Goal: Task Accomplishment & Management: Manage account settings

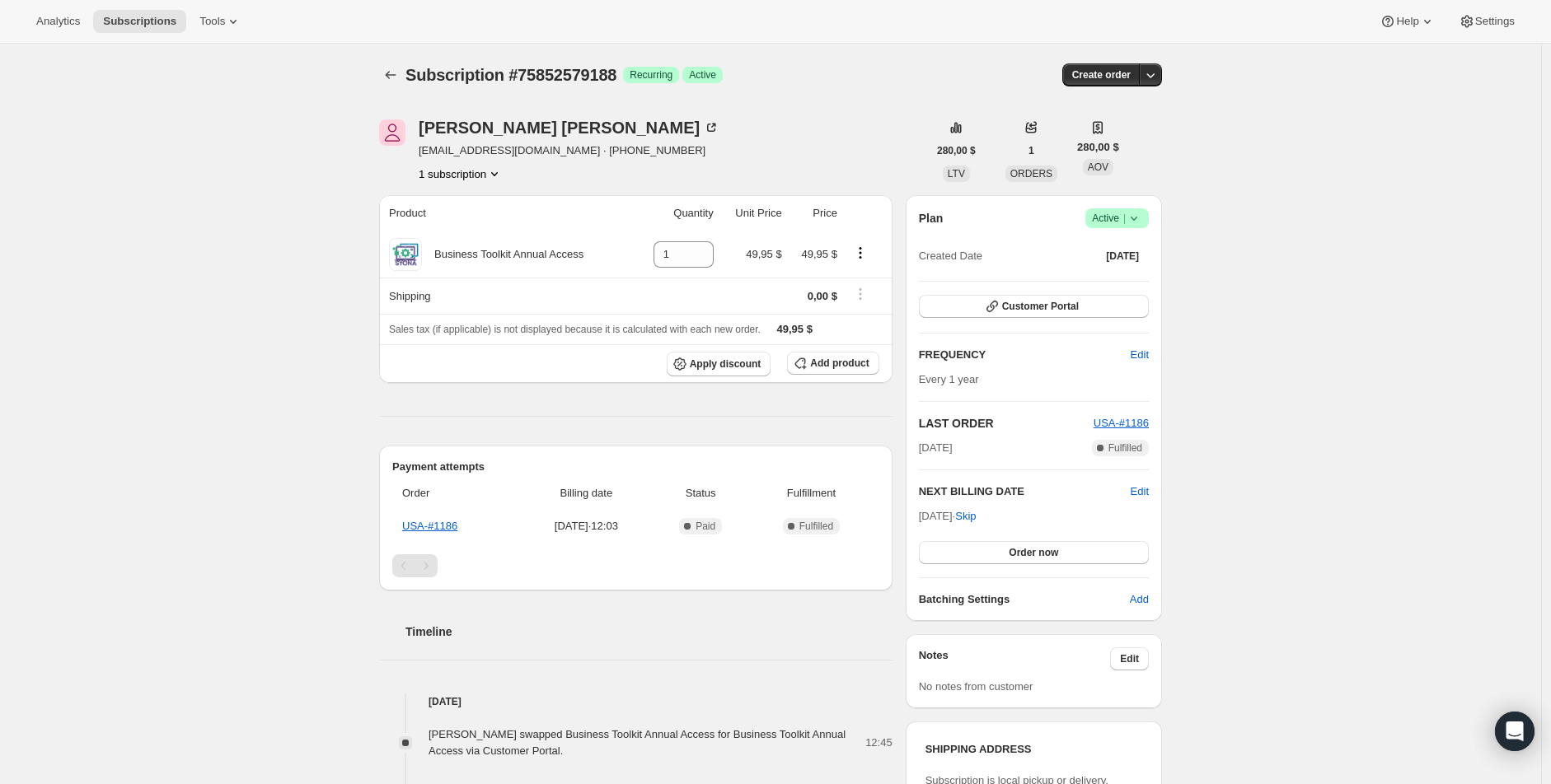
click at [1111, 222] on span "Active |" at bounding box center [1117, 218] width 50 height 16
click at [1102, 283] on span "Cancel subscription" at bounding box center [1115, 278] width 93 height 12
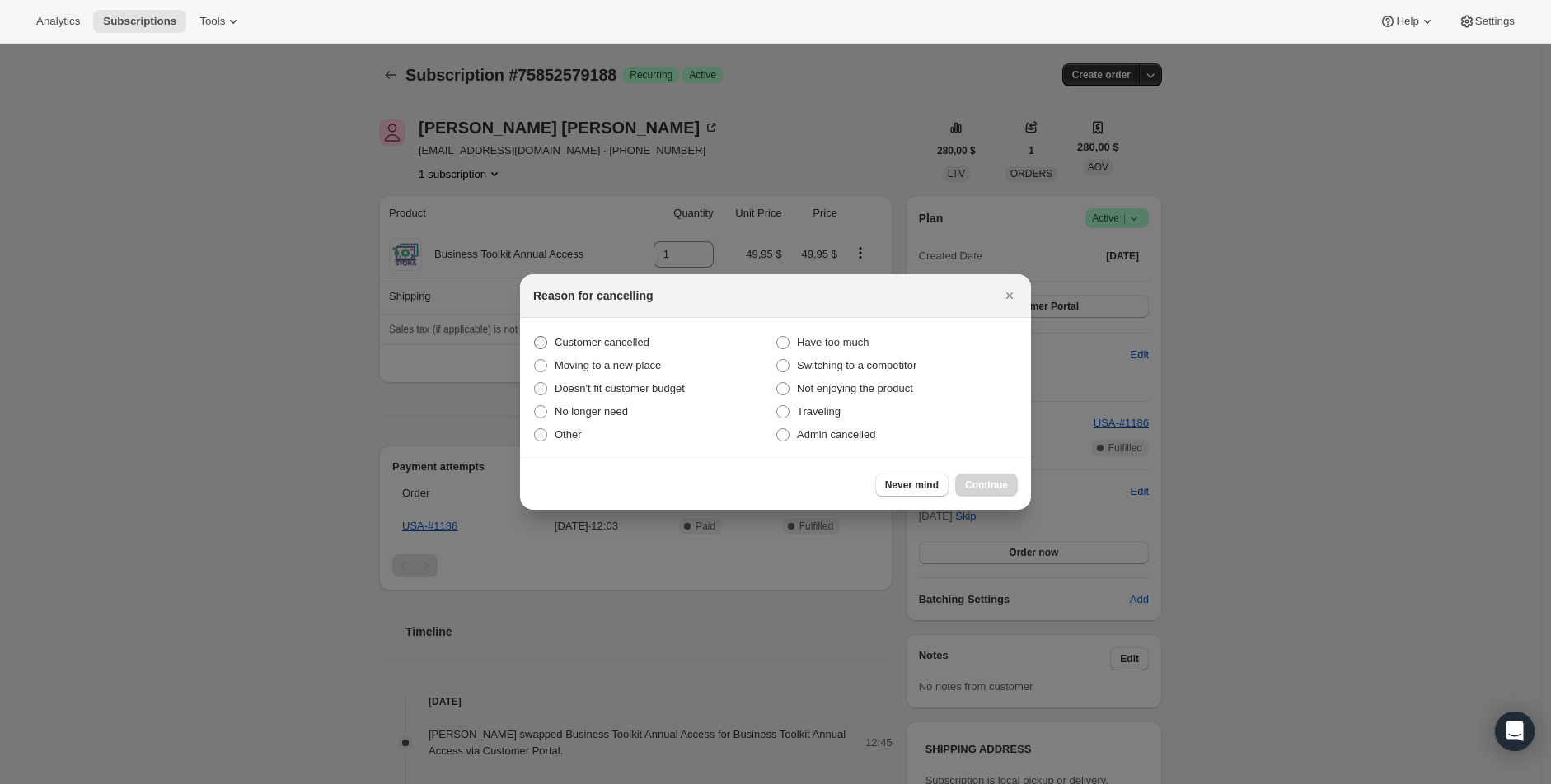
click at [590, 342] on span "Customer cancelled" at bounding box center [601, 342] width 95 height 12
click at [535, 337] on input "Customer cancelled" at bounding box center [534, 336] width 1 height 1
radio input "true"
click at [987, 490] on span "Continue" at bounding box center [986, 485] width 43 height 13
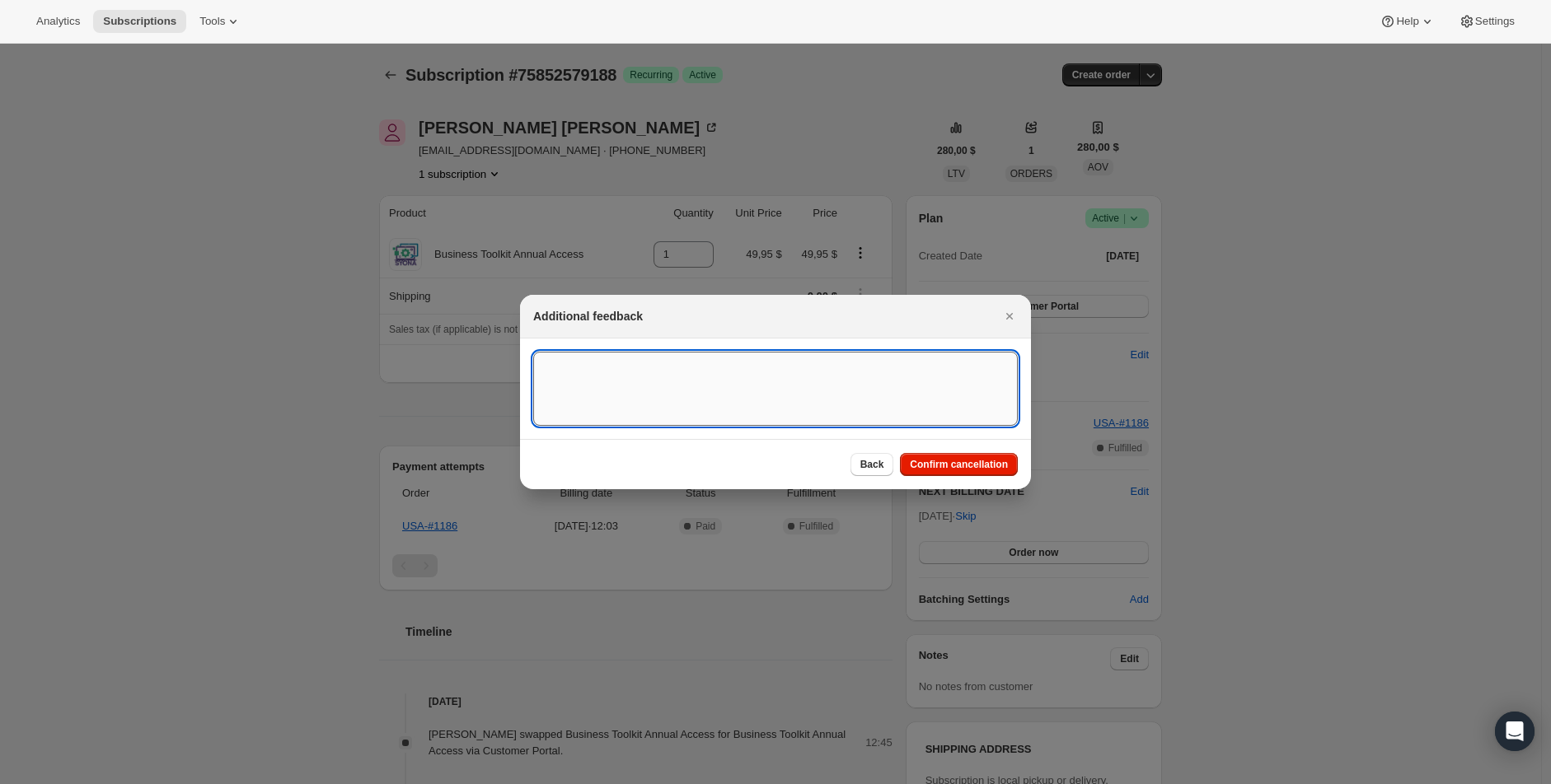
click at [661, 359] on textarea ":rbj:" at bounding box center [776, 388] width 485 height 74
click at [637, 368] on textarea "Customes has decidedd to end his brand affiliate agreement." at bounding box center [776, 388] width 485 height 74
click at [751, 367] on textarea "Customes has decided to end his brand affiliate agreement." at bounding box center [776, 388] width 485 height 74
click at [760, 364] on textarea "Customes has decided to end his brand affiliate agreement." at bounding box center [776, 388] width 485 height 74
click at [759, 363] on textarea "Customes has decided to end his brand affiliate agreement." at bounding box center [776, 388] width 485 height 74
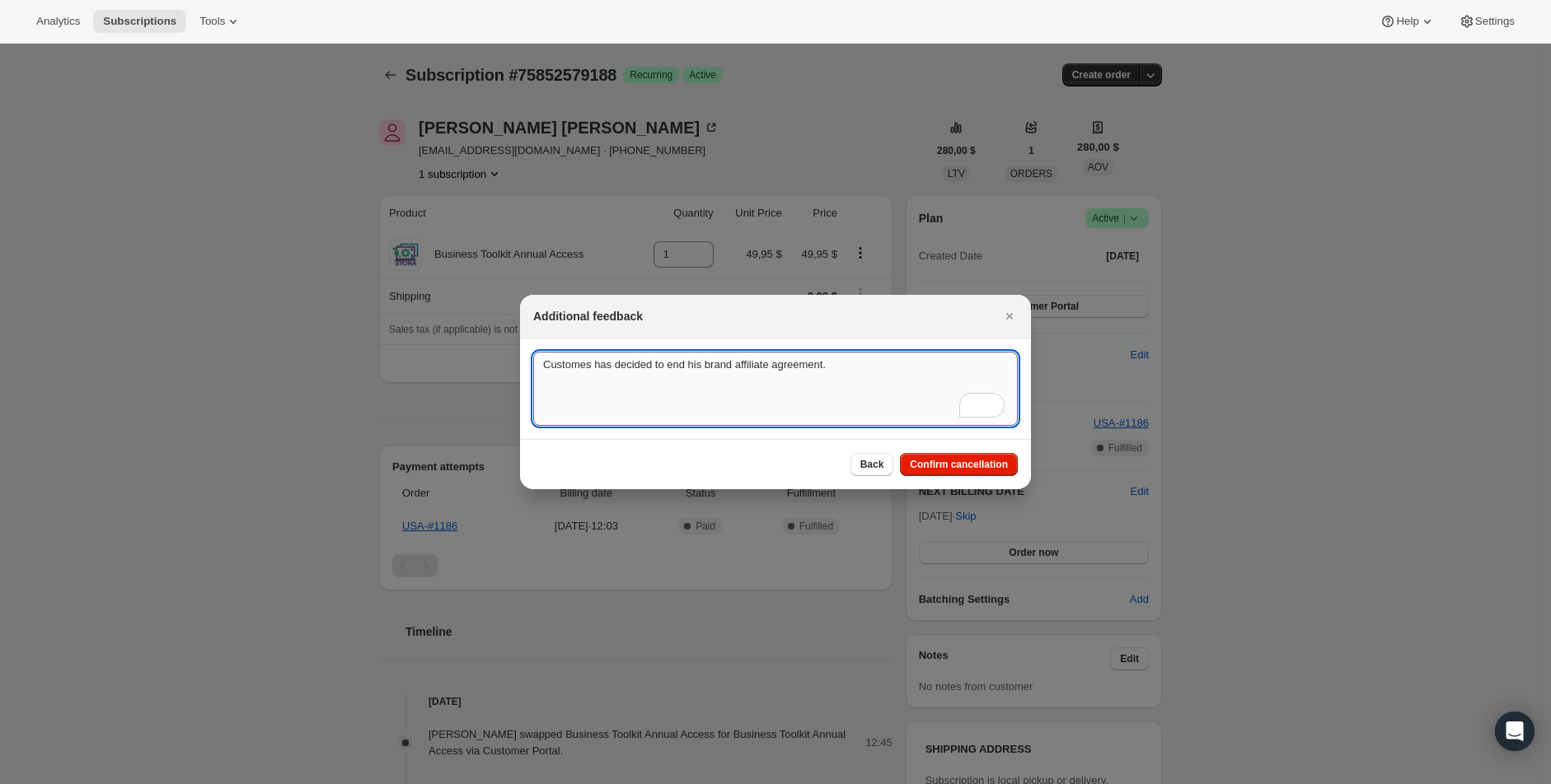
click at [760, 370] on textarea "Customes has decided to end his brand affiliate agreement." at bounding box center [776, 388] width 485 height 74
click at [787, 368] on textarea "Customes has decided to end his brand affiliate agreement." at bounding box center [776, 388] width 485 height 74
click at [886, 380] on textarea "Customes has decided to end his brand affilliate agreement." at bounding box center [776, 388] width 485 height 74
click at [770, 363] on textarea "Customes has decided to end his brand affilliate agreement." at bounding box center [776, 388] width 485 height 74
type textarea "Customes has decided to end his brand affiliate agreement."
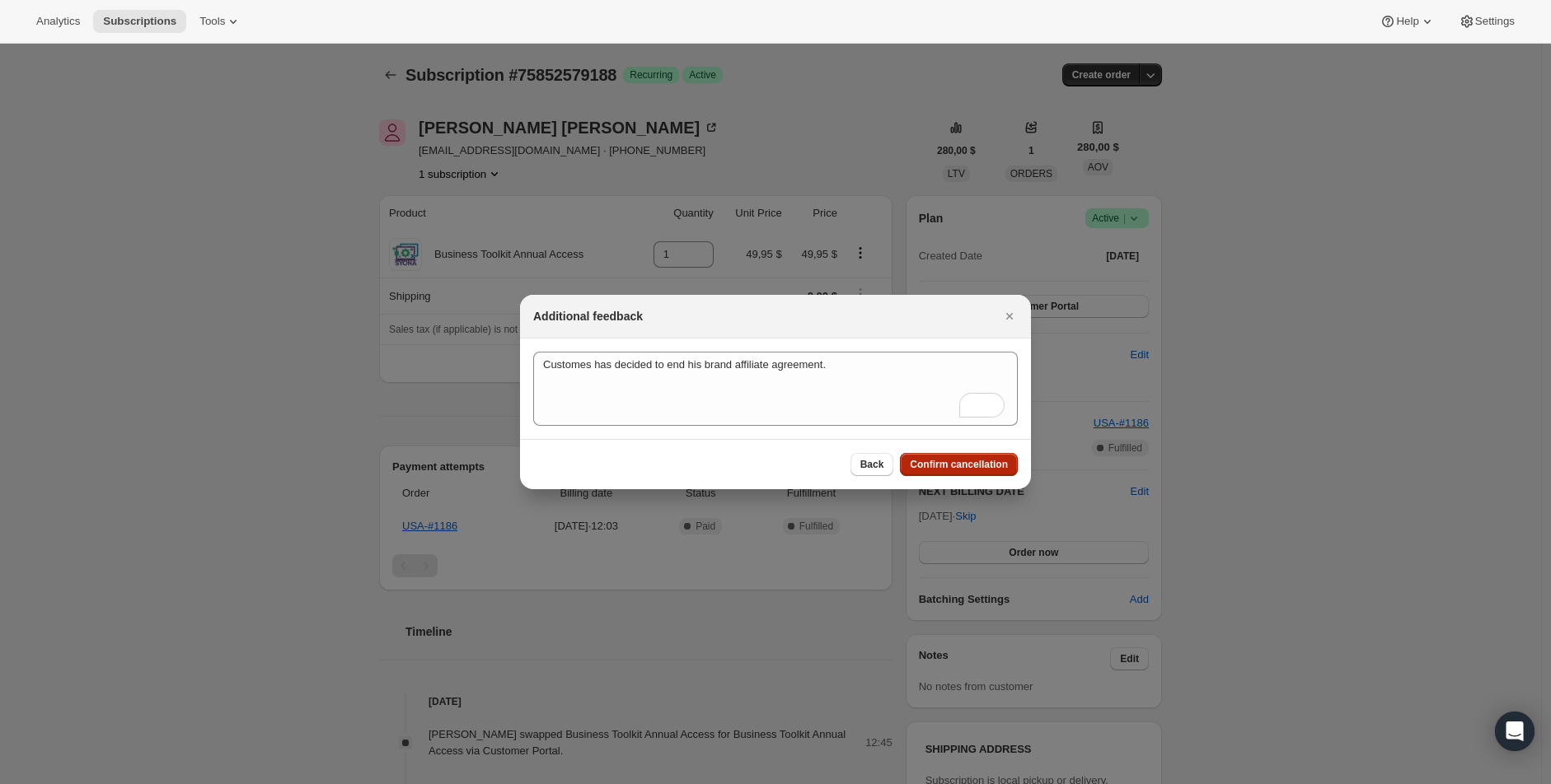
click at [982, 470] on span "Confirm cancellation" at bounding box center [958, 464] width 98 height 13
